Goal: Navigation & Orientation: Find specific page/section

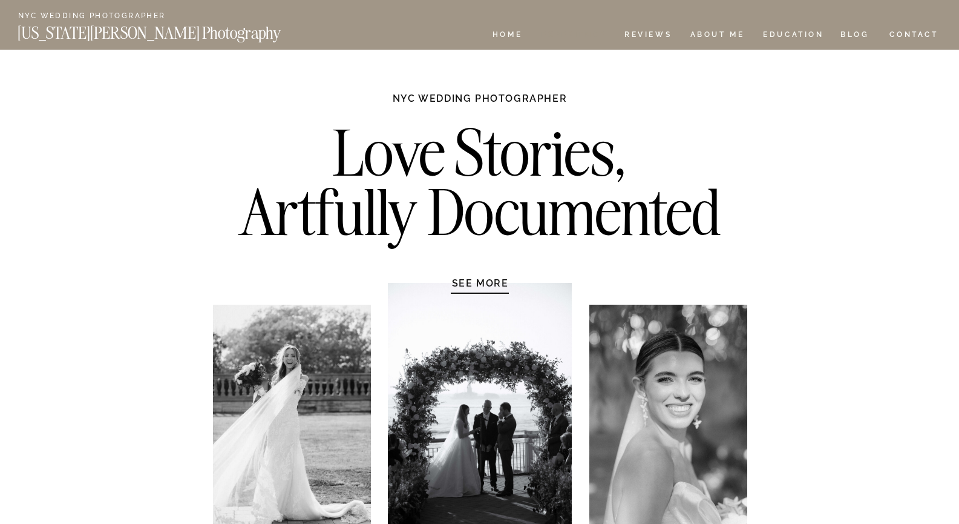
click at [588, 31] on nav "Experience" at bounding box center [574, 36] width 64 height 10
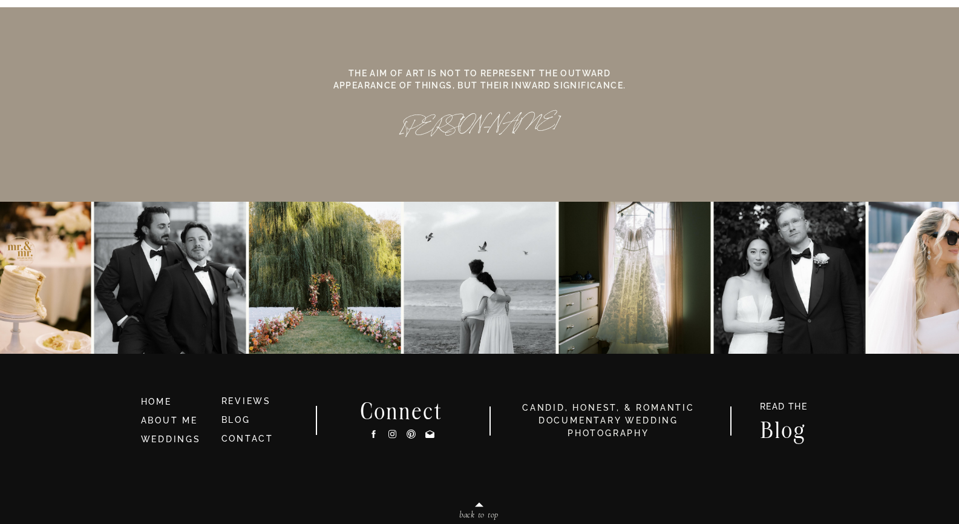
scroll to position [11265, 0]
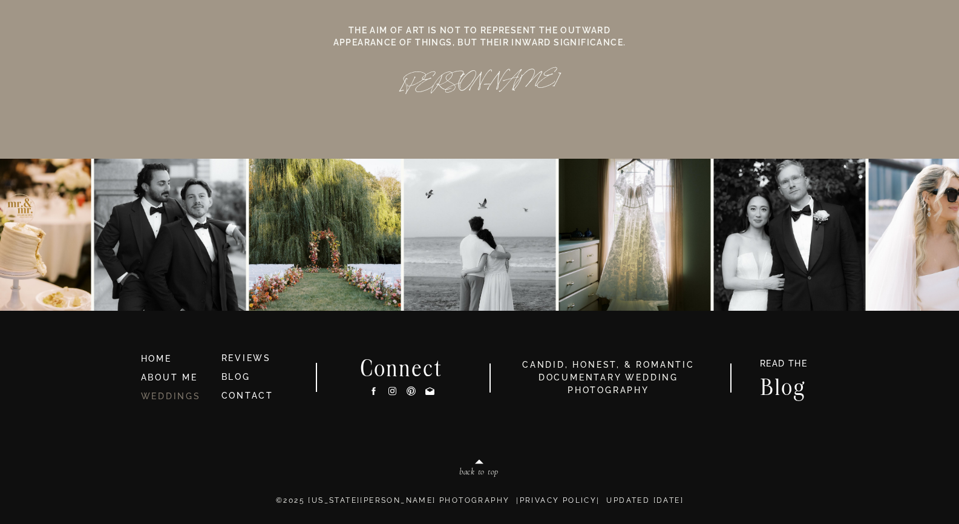
click at [174, 394] on link "WEDDINGS" at bounding box center [171, 396] width 60 height 10
click at [174, 396] on link "WEDDINGS" at bounding box center [171, 396] width 60 height 10
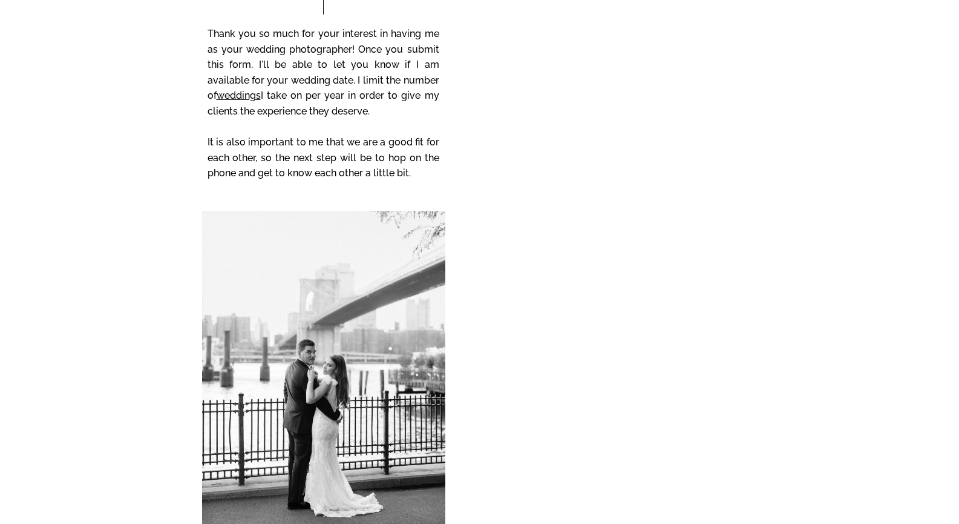
scroll to position [10594, 0]
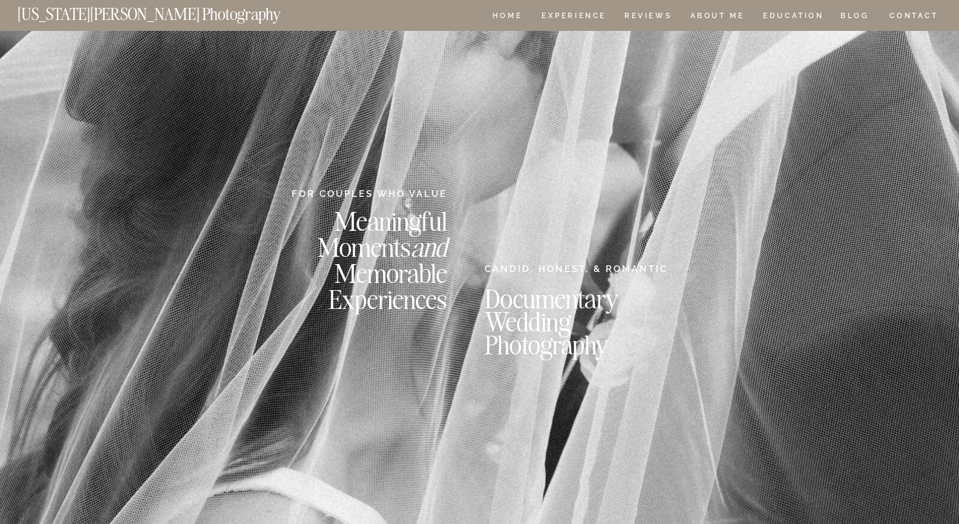
scroll to position [0, 0]
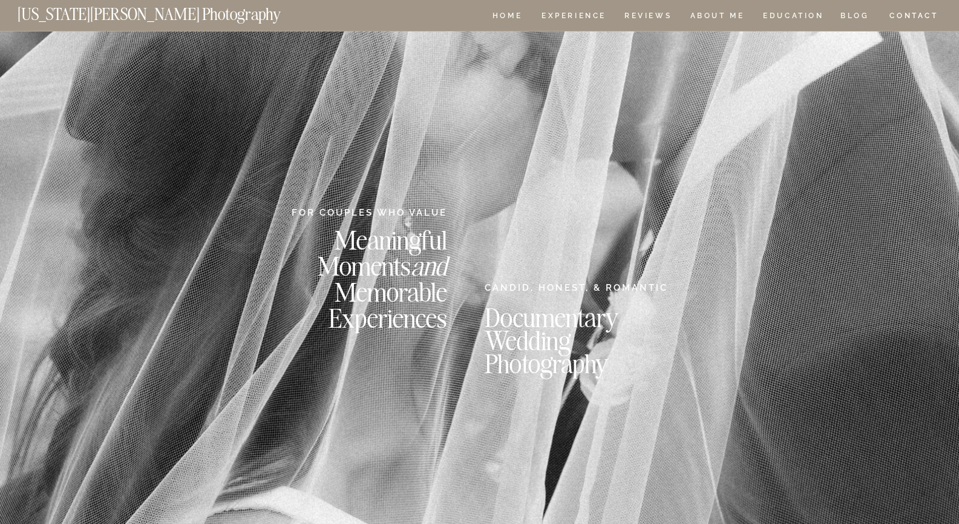
click at [926, 12] on nav "CONTACT" at bounding box center [914, 15] width 50 height 13
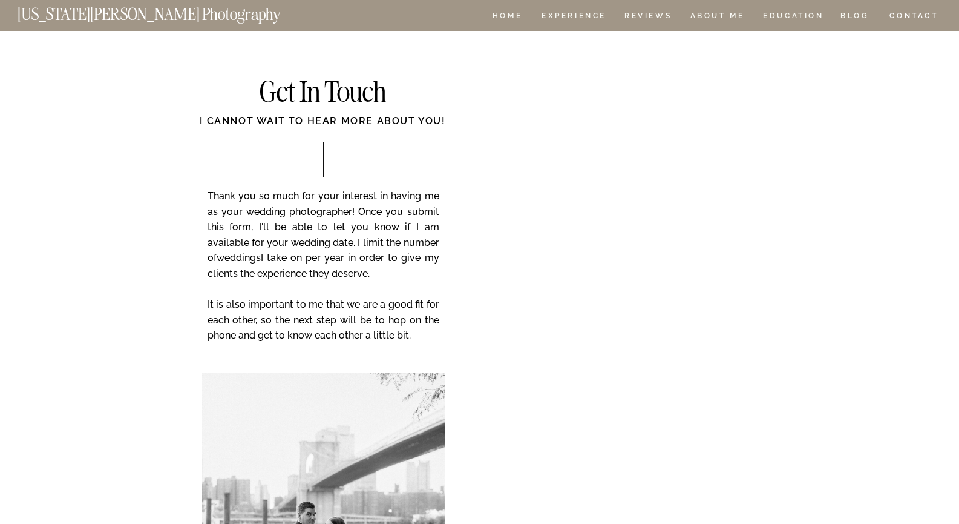
scroll to position [12, 0]
drag, startPoint x: 965, startPoint y: 30, endPoint x: 787, endPoint y: 76, distance: 183.7
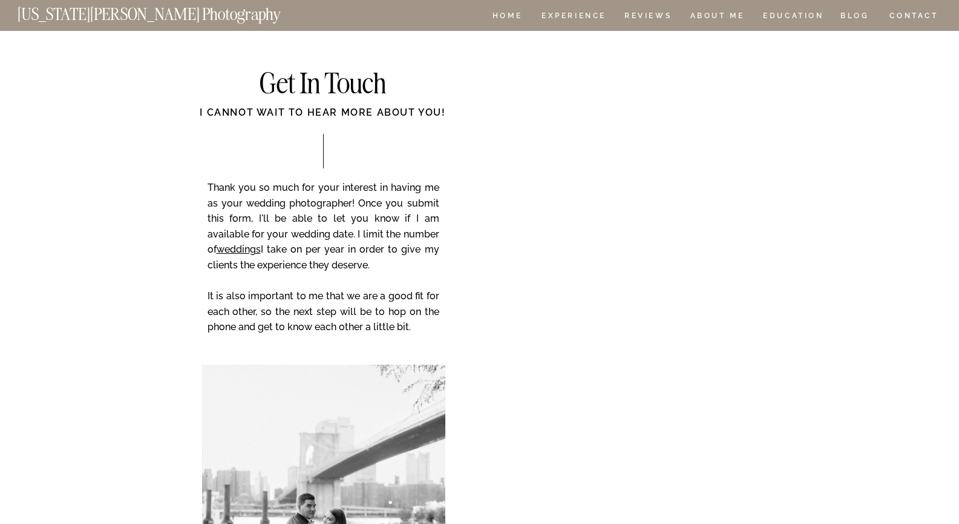
scroll to position [0, 0]
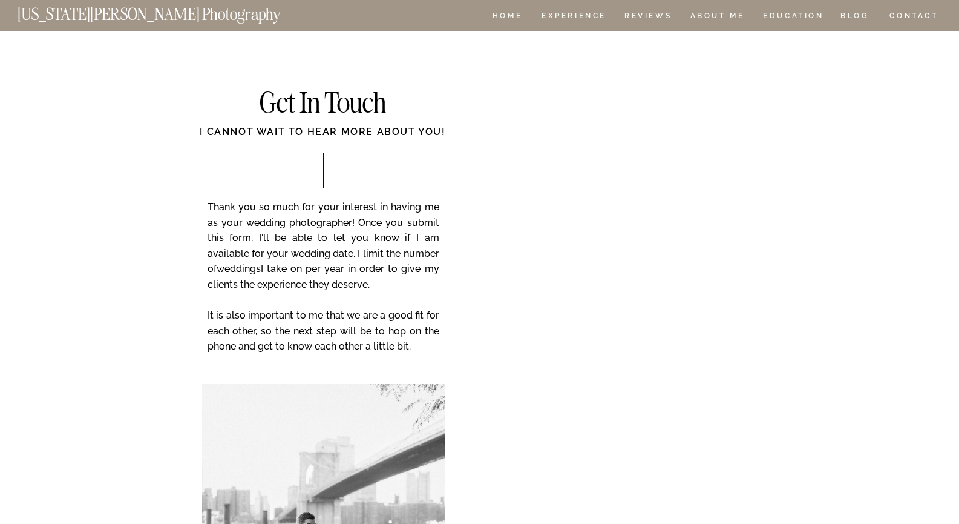
click at [129, 16] on nav "[US_STATE][PERSON_NAME] Photography" at bounding box center [170, 11] width 304 height 10
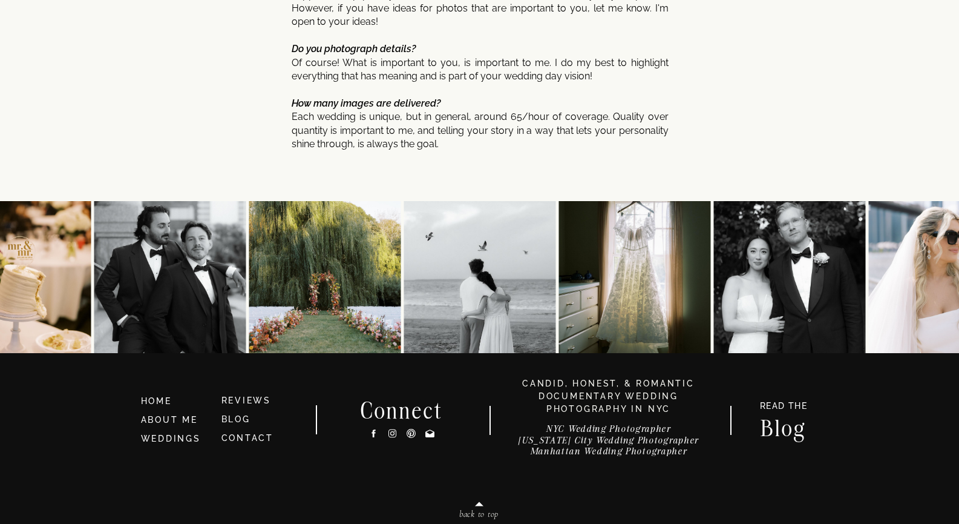
scroll to position [6495, 0]
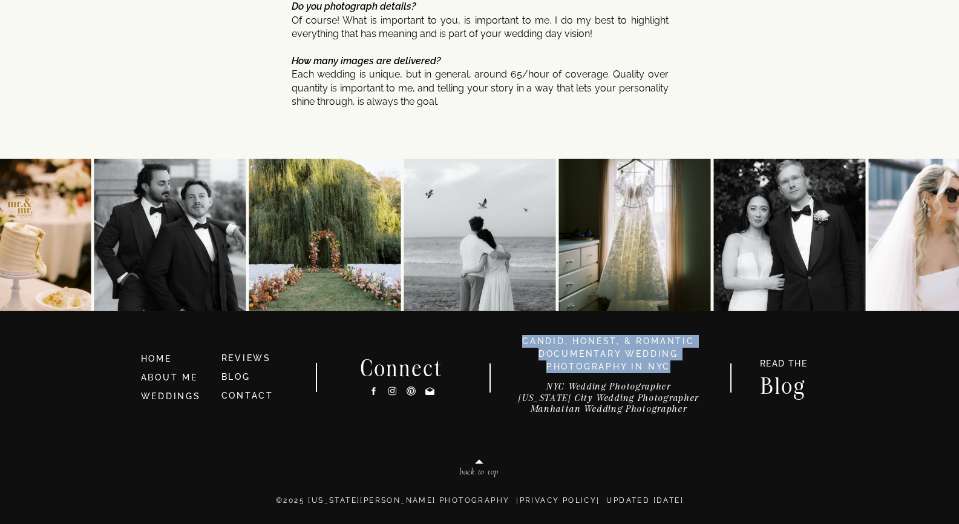
drag, startPoint x: 524, startPoint y: 340, endPoint x: 680, endPoint y: 364, distance: 158.1
click at [680, 364] on h3 "candid, honest, & romantic Documentary Wedding photography in nyc" at bounding box center [608, 354] width 203 height 38
copy h3 "candid, honest, & romantic Documentary Wedding photography in nyc"
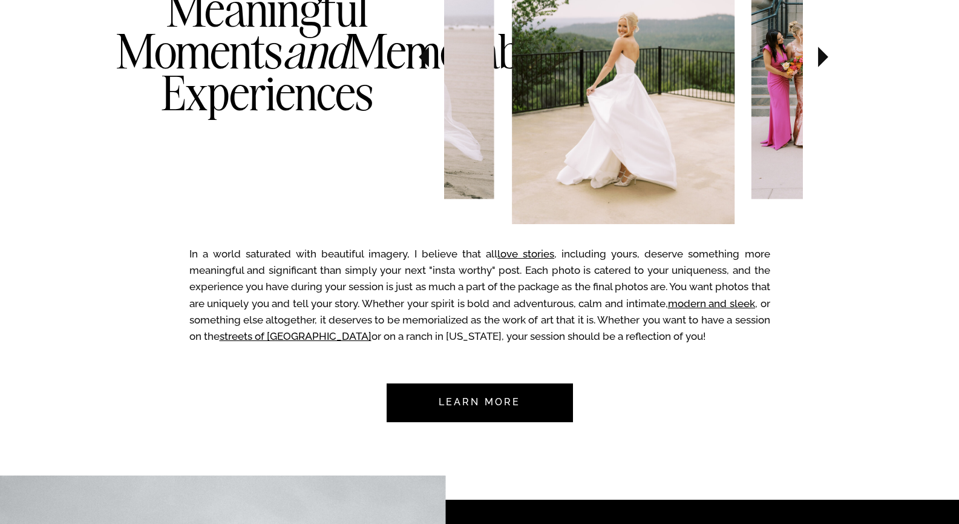
scroll to position [787, 0]
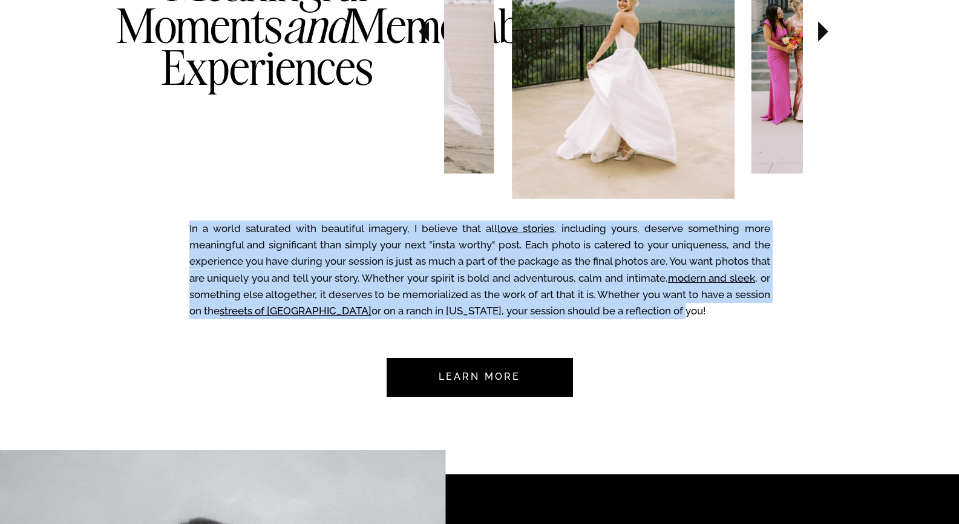
drag, startPoint x: 666, startPoint y: 311, endPoint x: 187, endPoint y: 232, distance: 485.2
copy div "In a world saturated with beautiful imagery, I believe that all love stories , …"
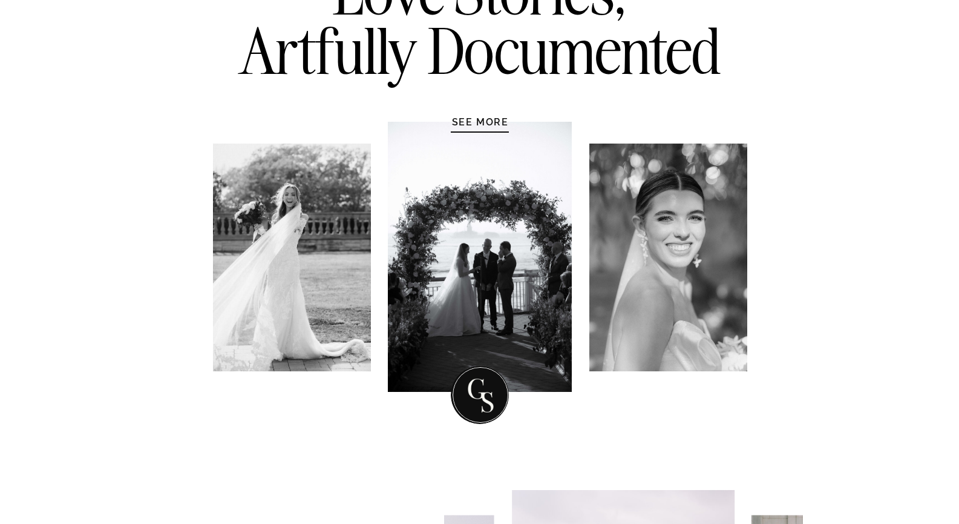
scroll to position [0, 0]
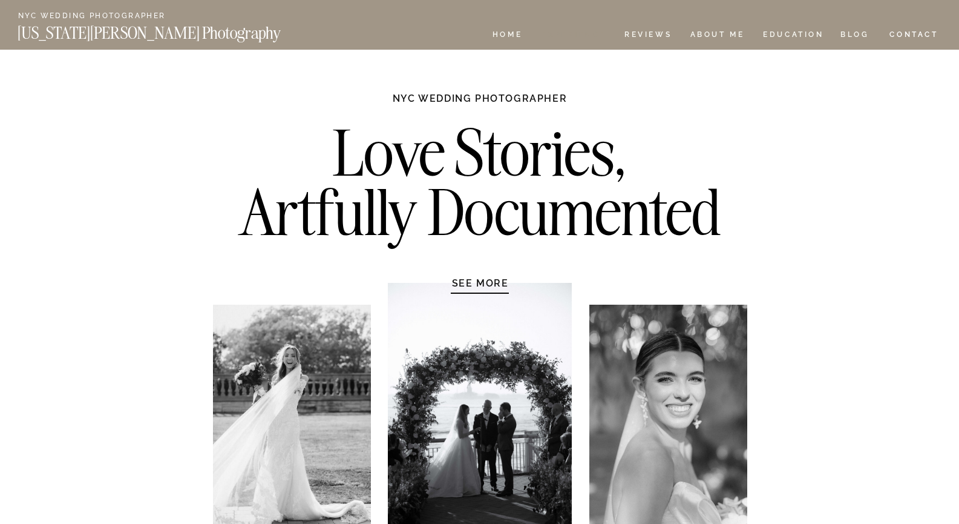
click at [574, 35] on nav "Experience" at bounding box center [574, 36] width 64 height 10
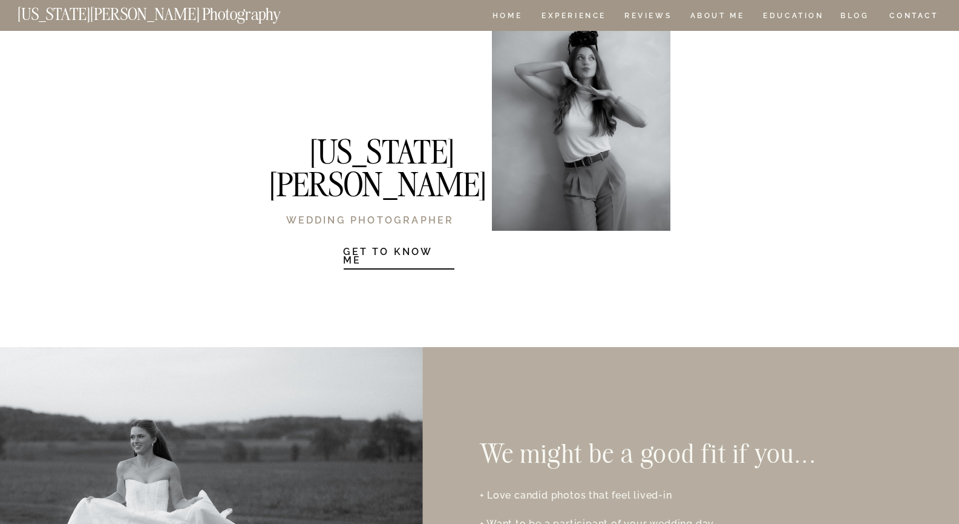
scroll to position [1634, 0]
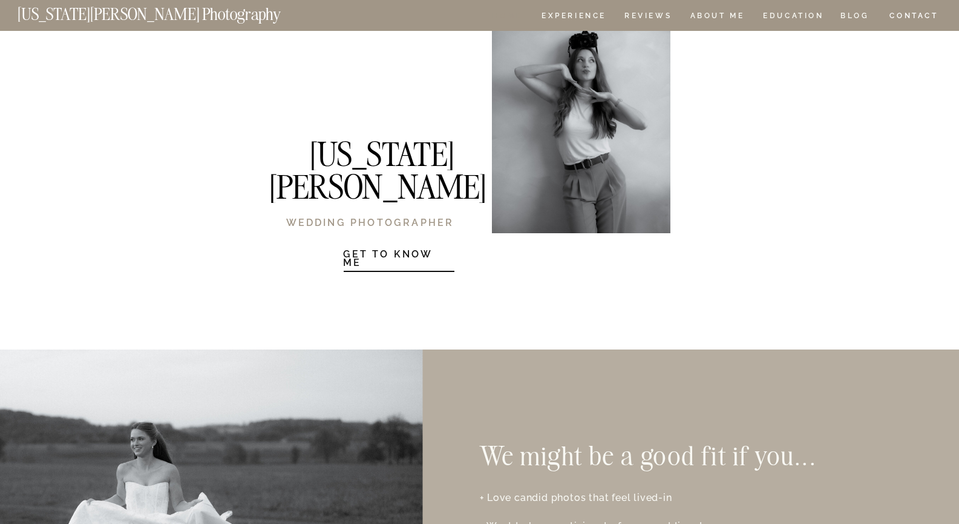
click at [518, 18] on nav "HOME" at bounding box center [507, 17] width 35 height 10
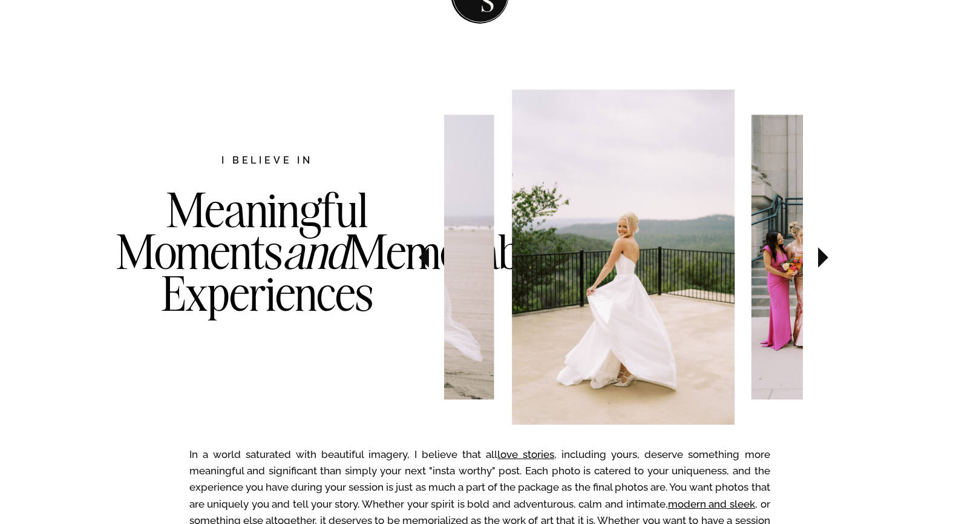
scroll to position [726, 0]
